Goal: Information Seeking & Learning: Check status

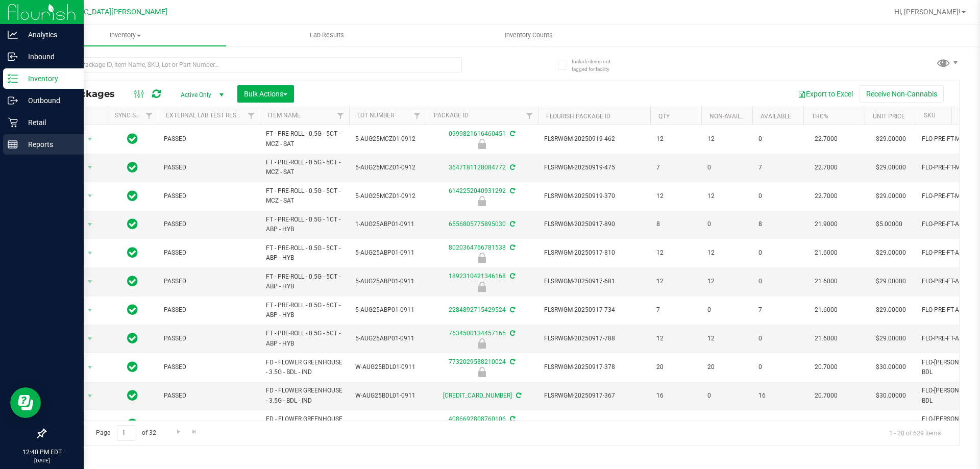
click at [15, 147] on icon at bounding box center [13, 144] width 10 height 10
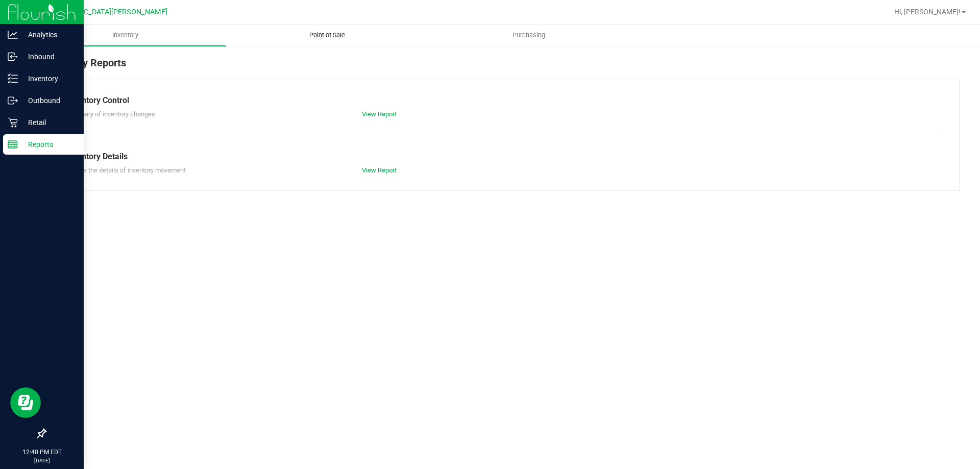
click at [340, 28] on uib-tab-heading "Point of Sale" at bounding box center [327, 35] width 200 height 20
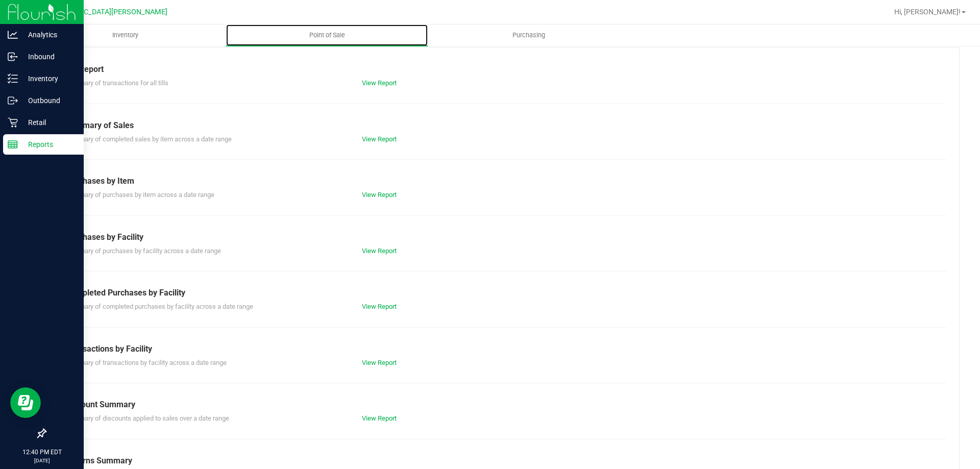
scroll to position [67, 0]
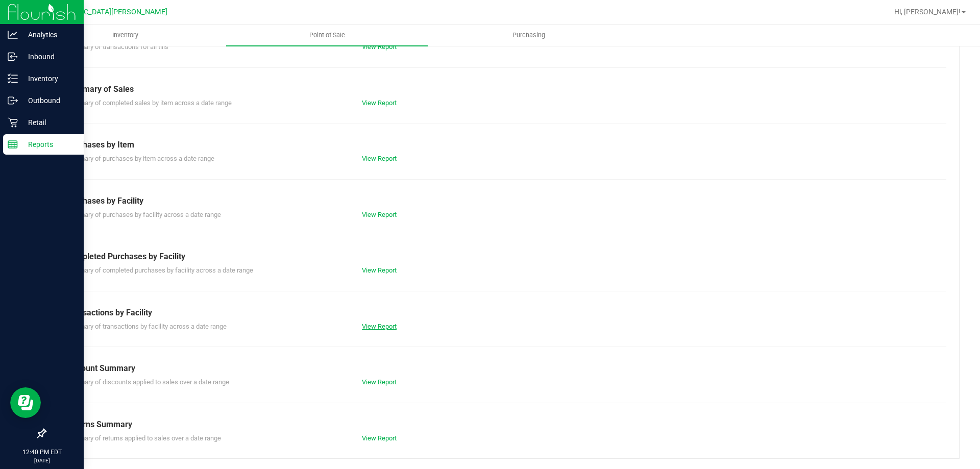
click at [366, 327] on link "View Report" at bounding box center [379, 326] width 35 height 8
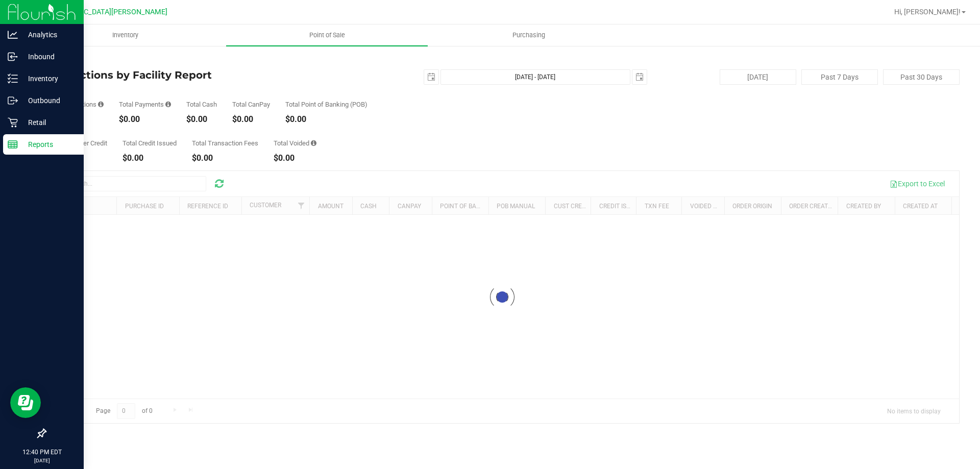
click at [59, 60] on link "Back" at bounding box center [52, 59] width 15 height 7
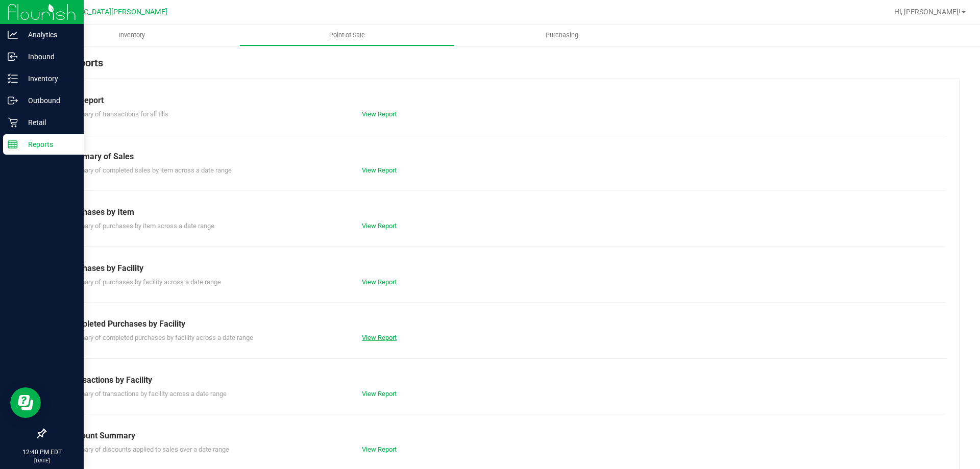
click at [378, 338] on link "View Report" at bounding box center [379, 338] width 35 height 8
